Goal: Navigation & Orientation: Find specific page/section

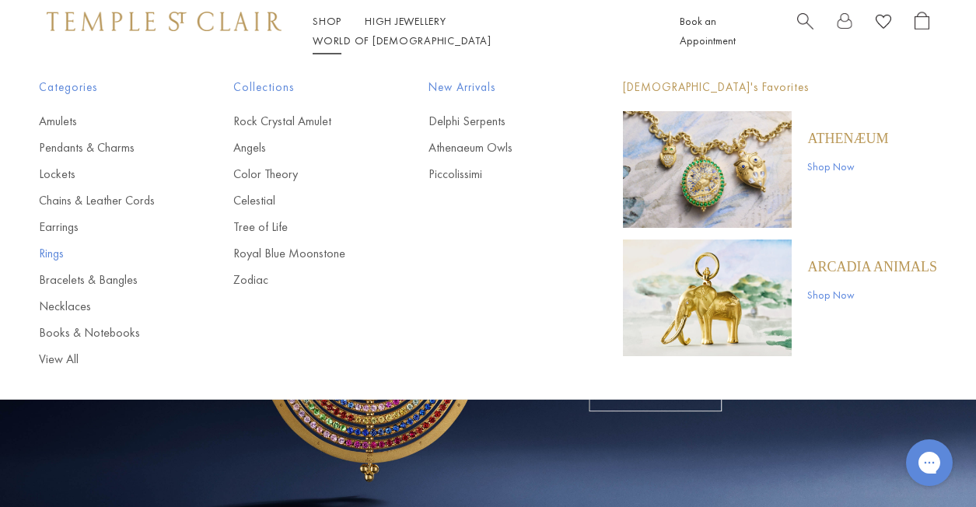
click at [52, 249] on link "Rings" at bounding box center [105, 253] width 132 height 17
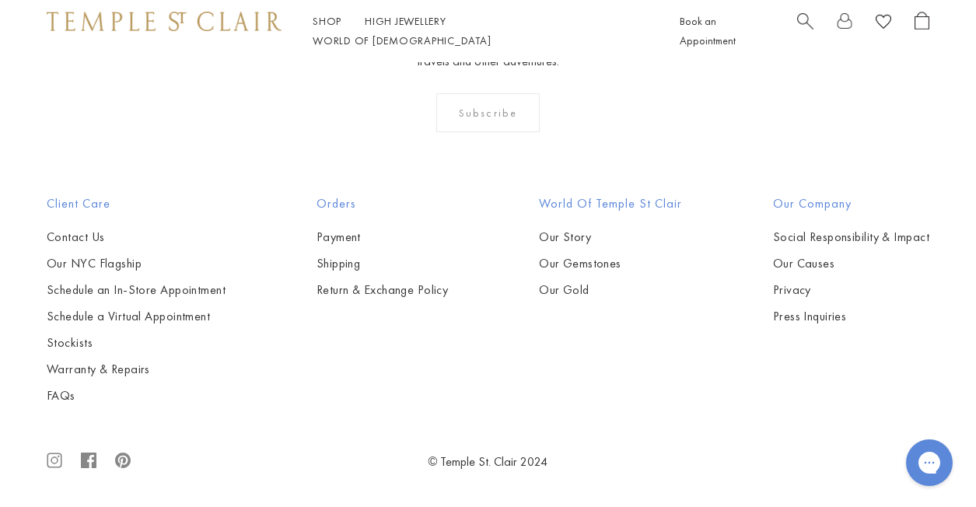
scroll to position [6178, 0]
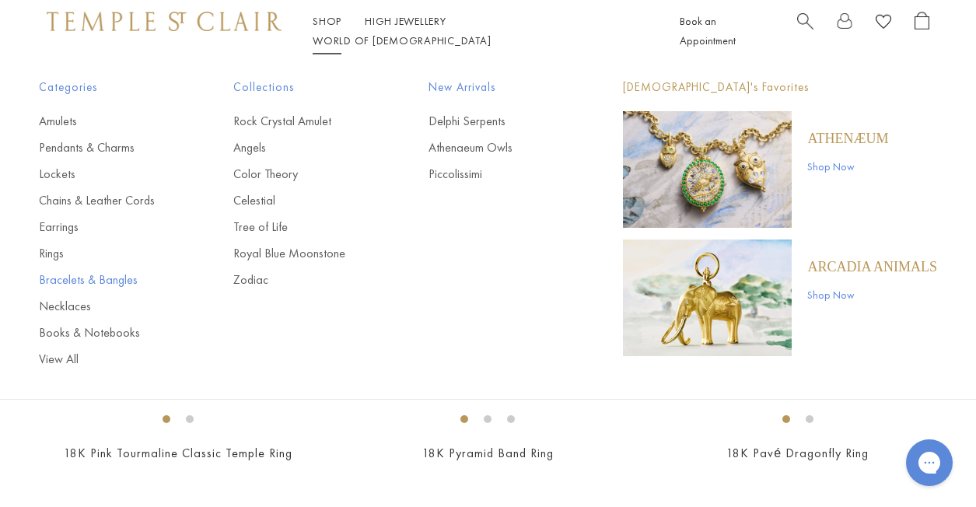
click at [98, 272] on link "Bracelets & Bangles" at bounding box center [105, 279] width 132 height 17
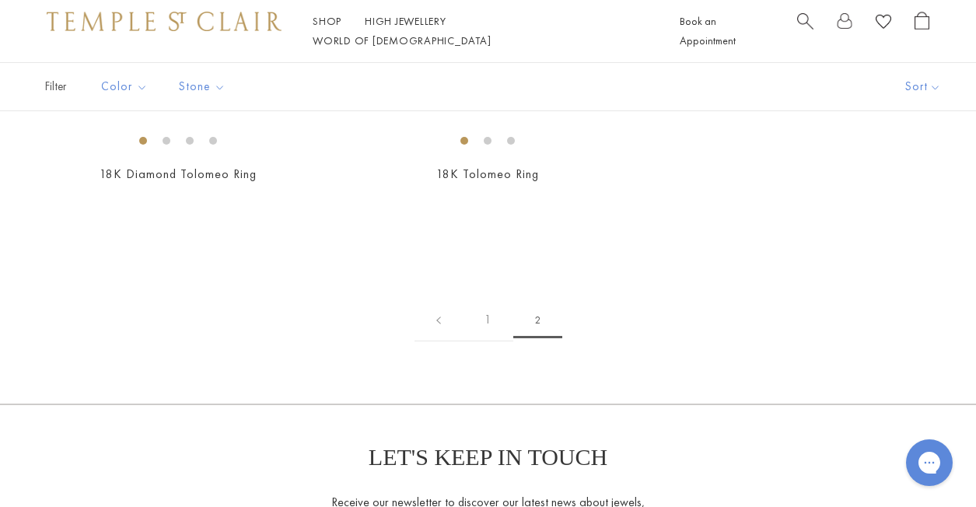
scroll to position [410, 0]
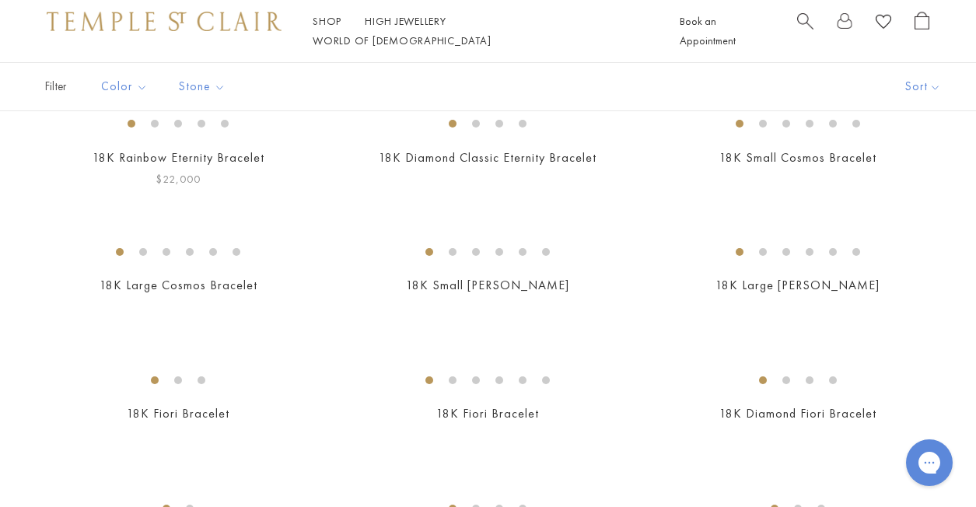
scroll to position [152, 0]
